Goal: Transaction & Acquisition: Book appointment/travel/reservation

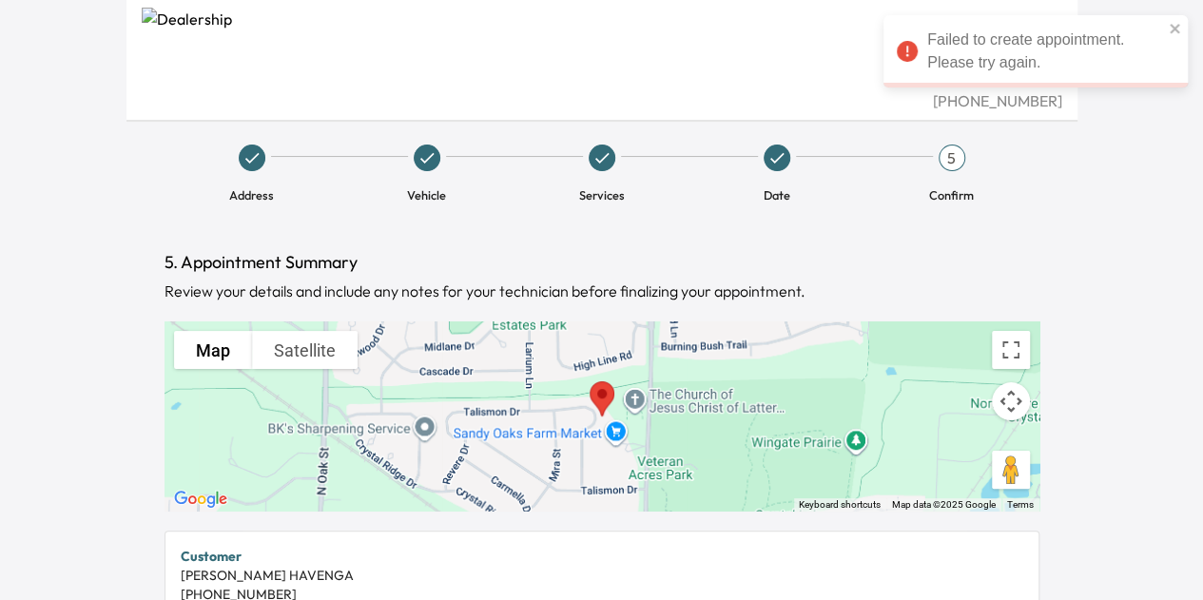
click at [242, 176] on span "Address" at bounding box center [252, 187] width 160 height 32
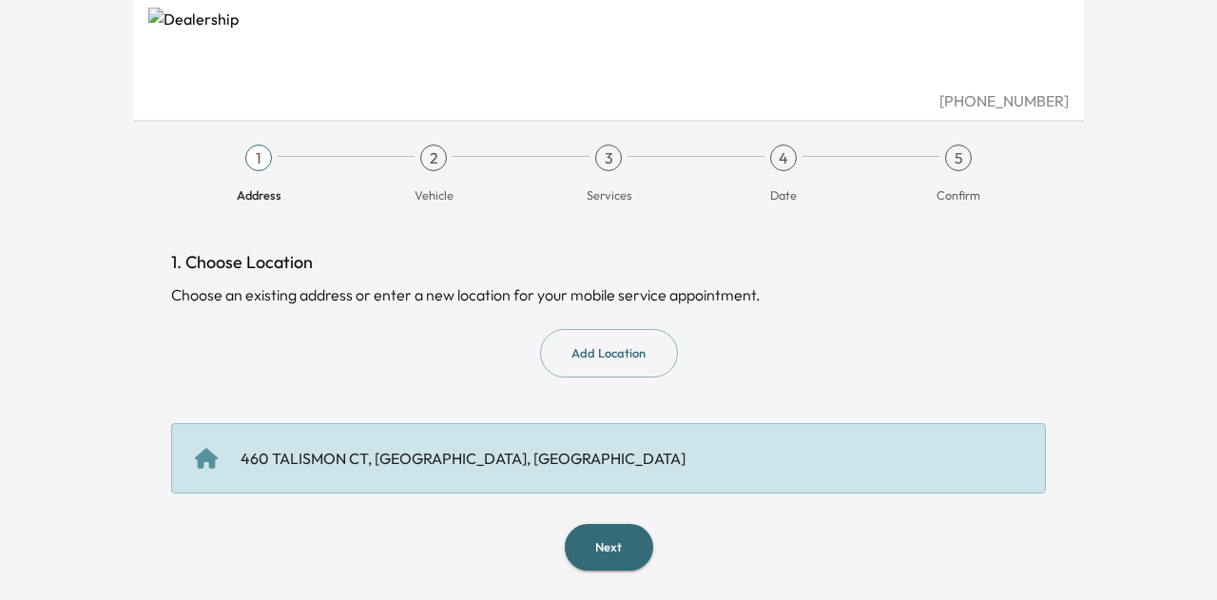
click at [607, 560] on button "Next" at bounding box center [609, 547] width 88 height 47
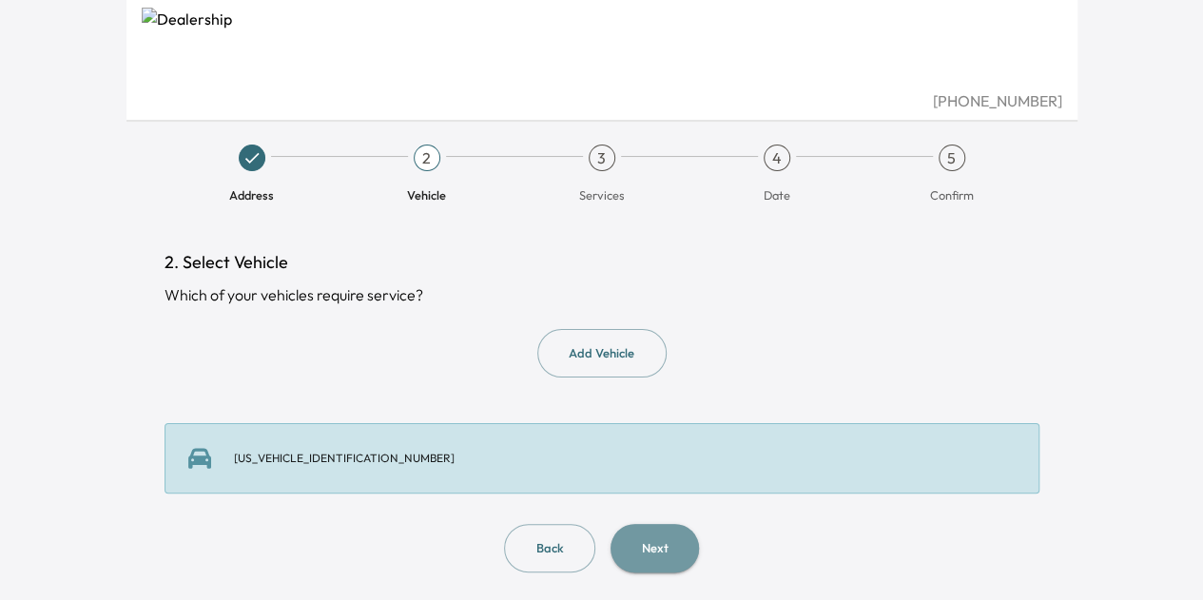
click at [635, 539] on button "Next" at bounding box center [654, 548] width 88 height 48
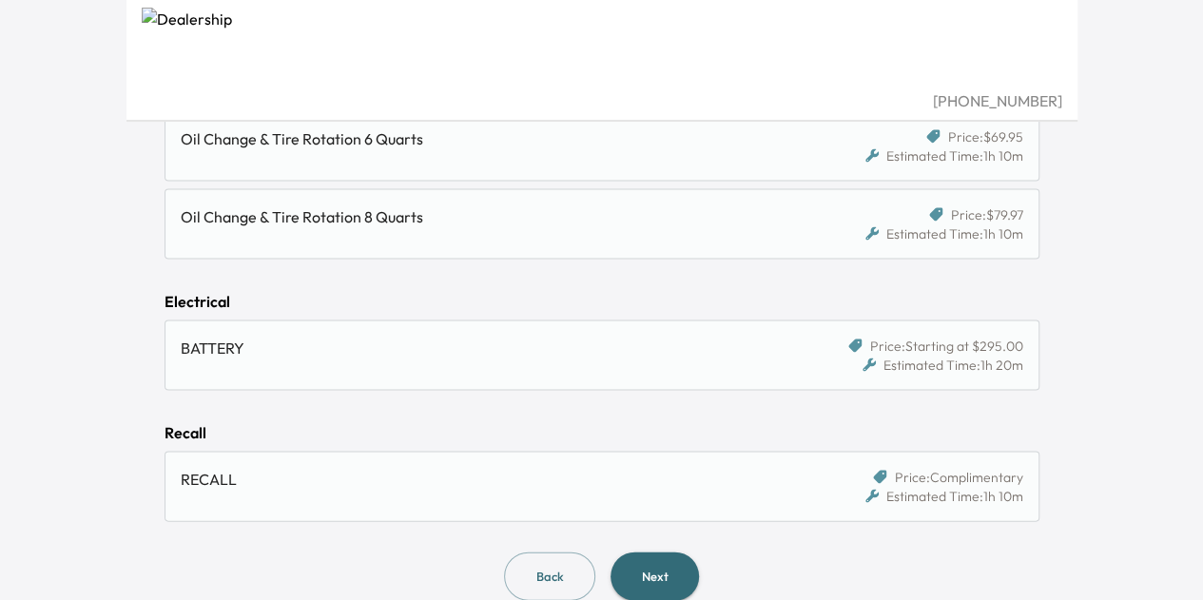
scroll to position [1751, 0]
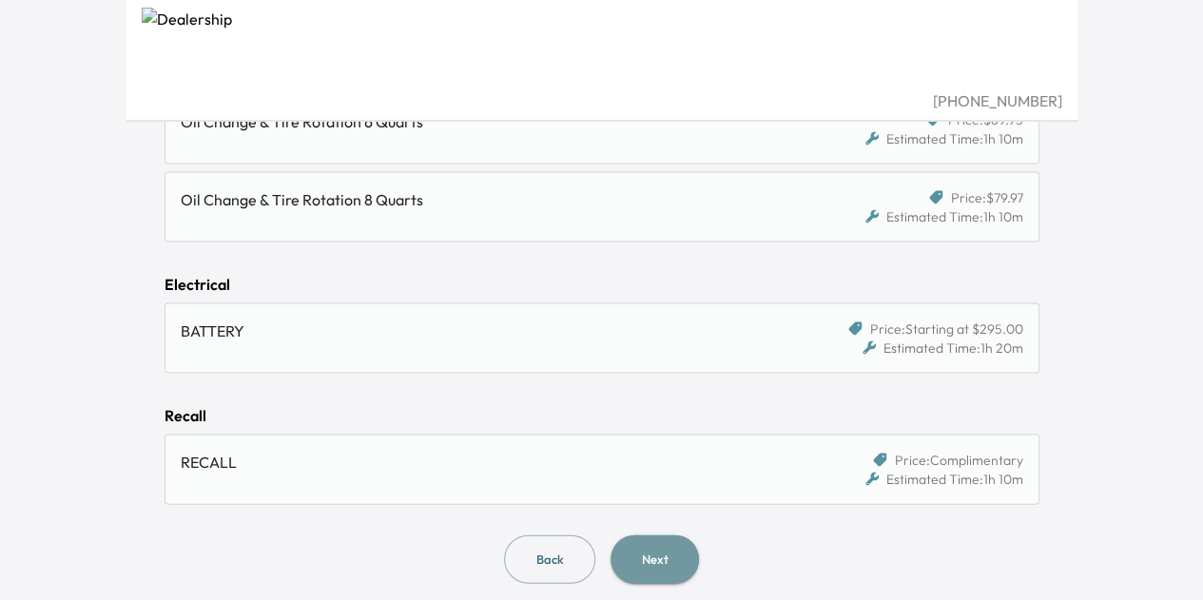
click at [654, 546] on button "Next" at bounding box center [654, 558] width 88 height 48
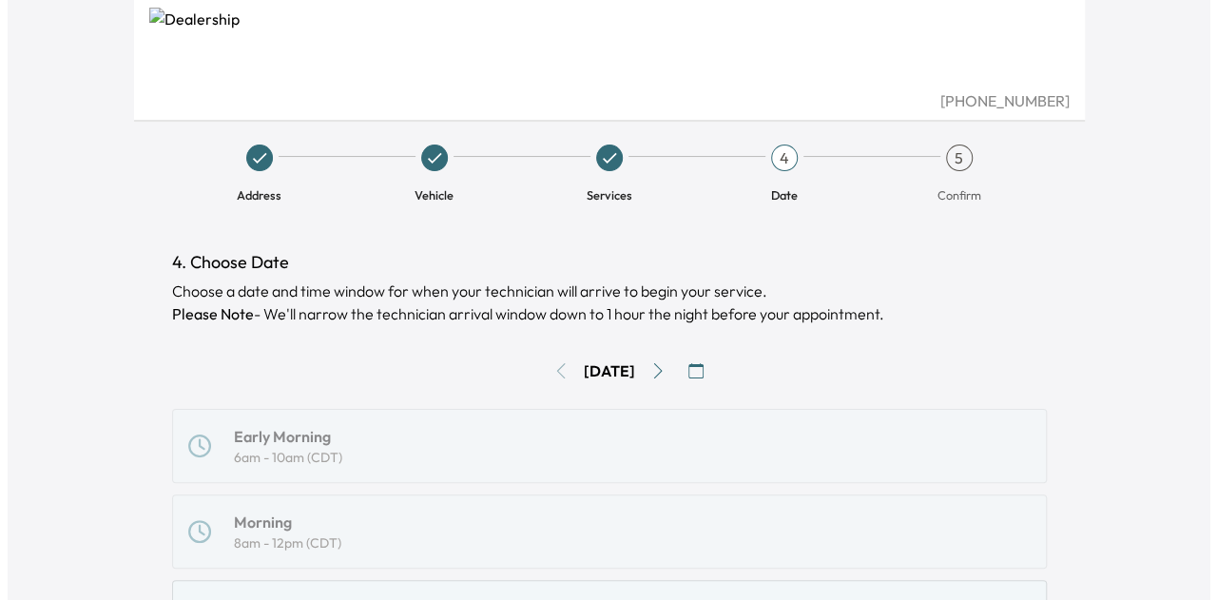
scroll to position [85, 0]
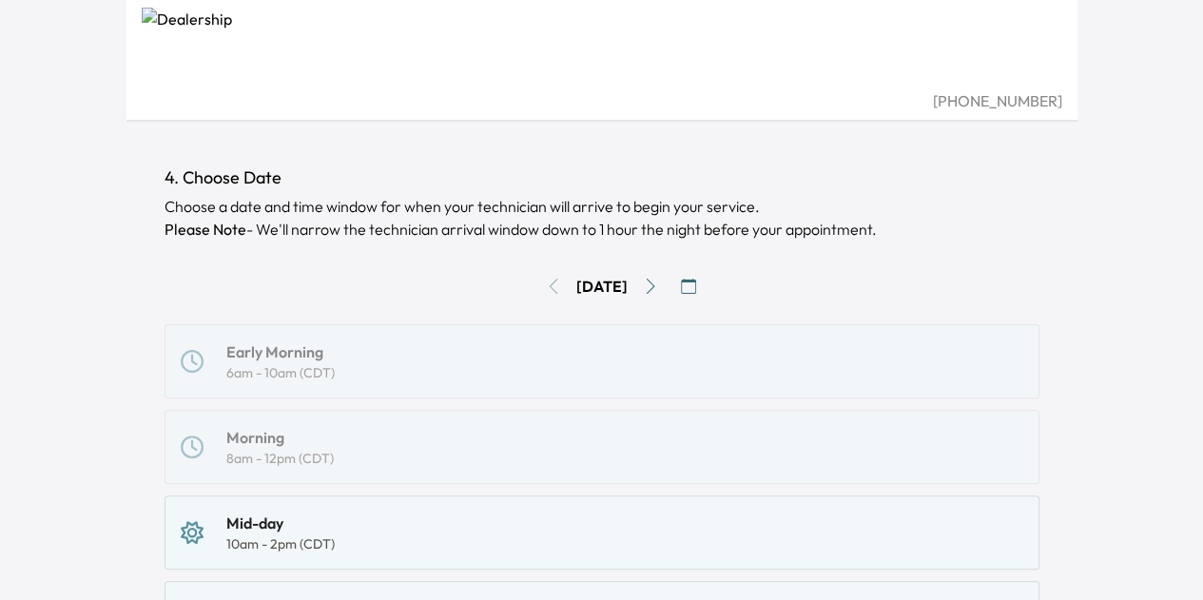
click at [696, 288] on icon "button" at bounding box center [688, 286] width 15 height 15
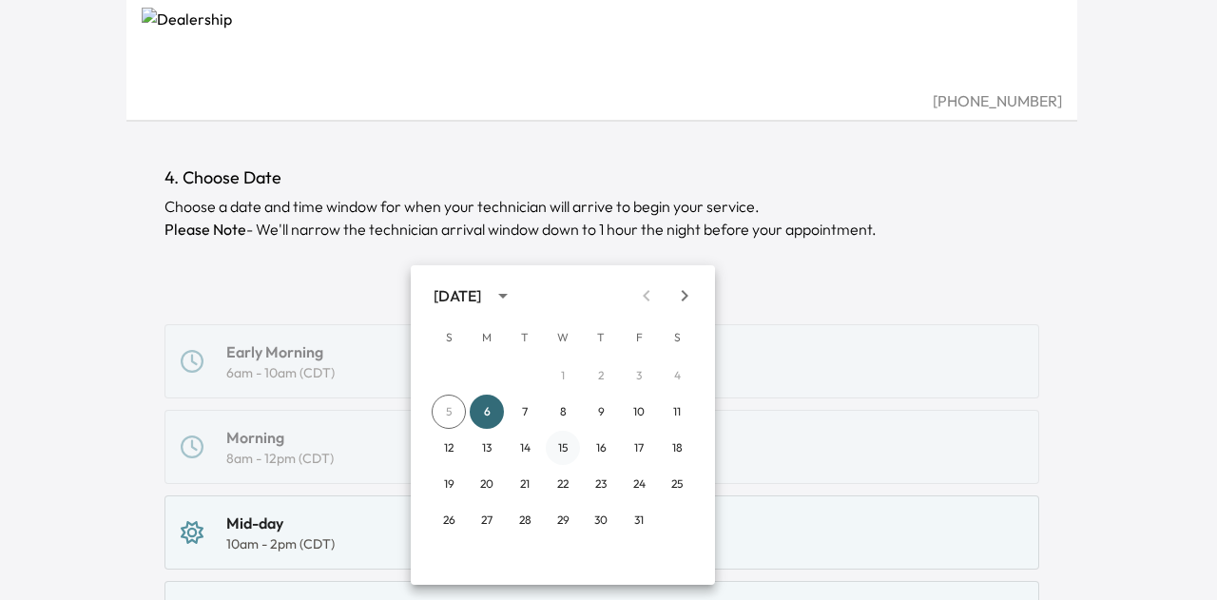
click at [561, 438] on button "15" at bounding box center [563, 448] width 34 height 34
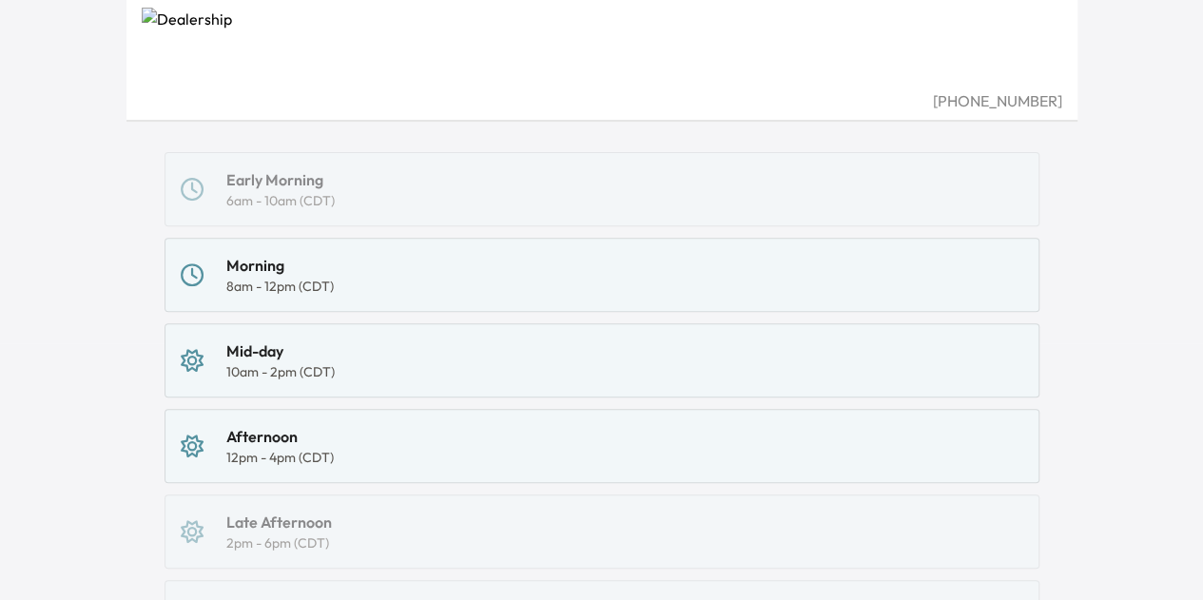
scroll to position [257, 0]
click at [439, 273] on div "Morning 8am - 12pm (CDT)" at bounding box center [602, 275] width 842 height 42
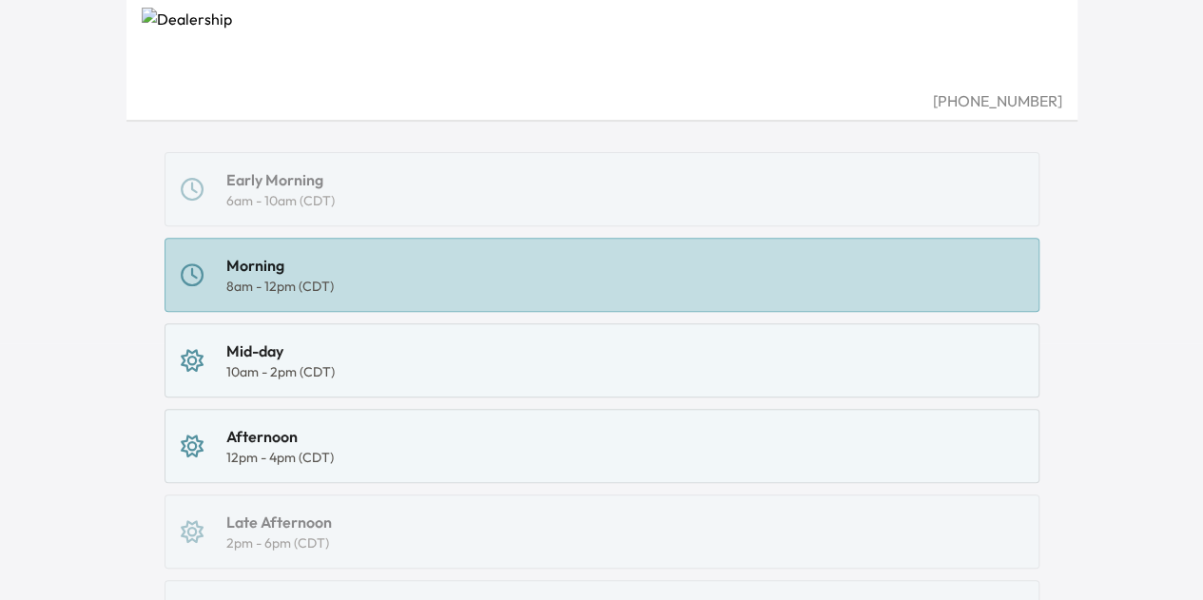
scroll to position [553, 0]
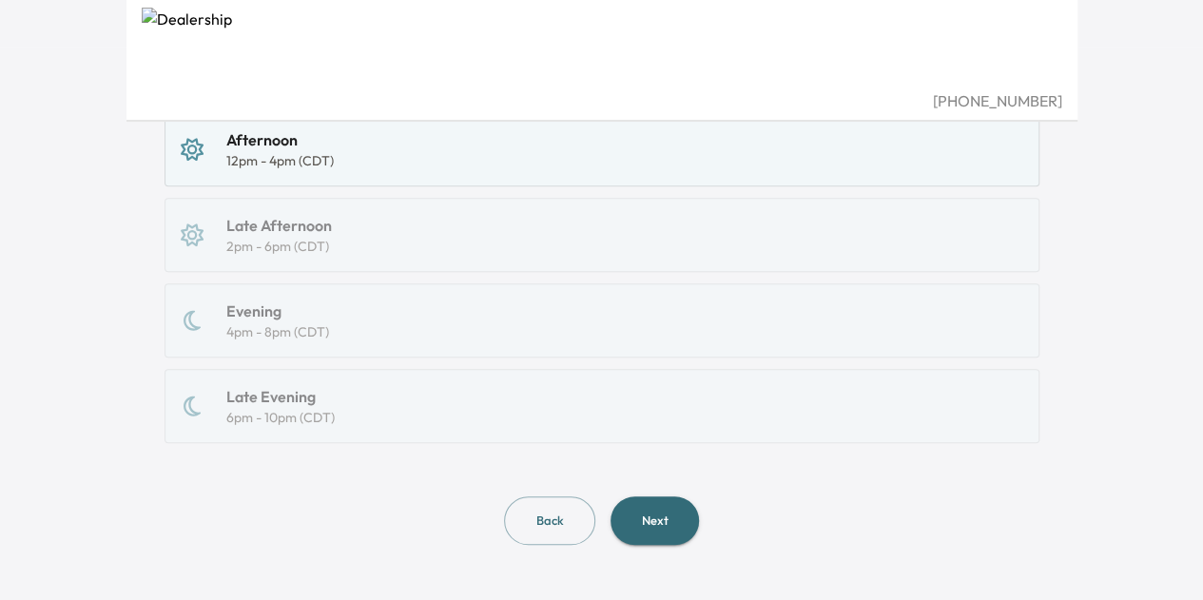
click at [653, 522] on button "Next" at bounding box center [654, 520] width 88 height 48
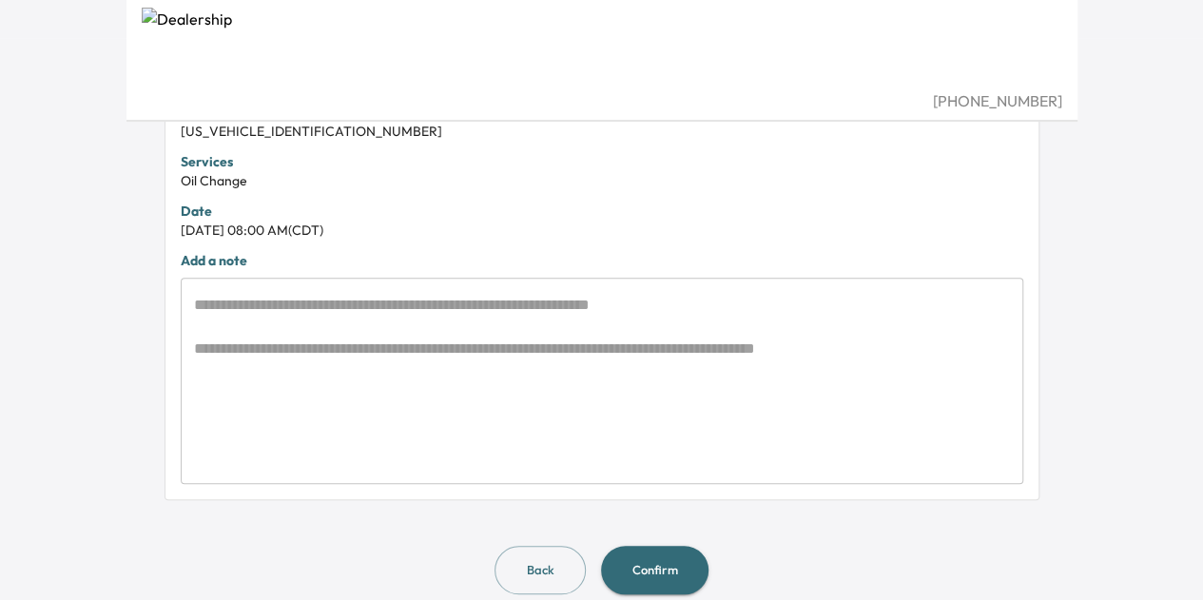
scroll to position [585, 0]
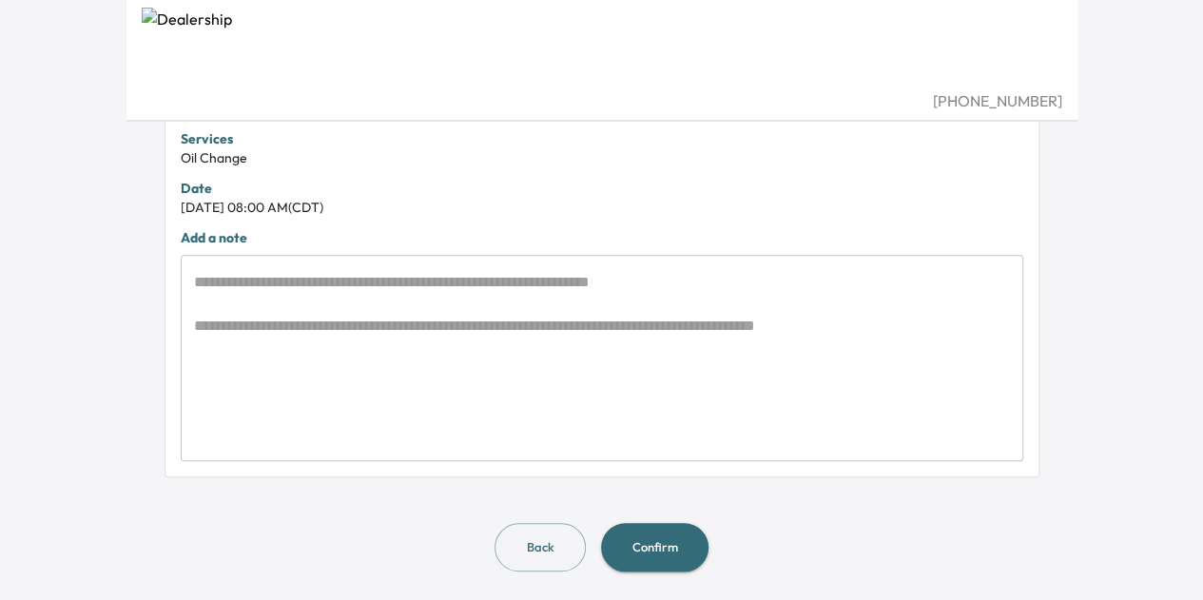
click at [633, 532] on button "Confirm" at bounding box center [654, 547] width 107 height 48
